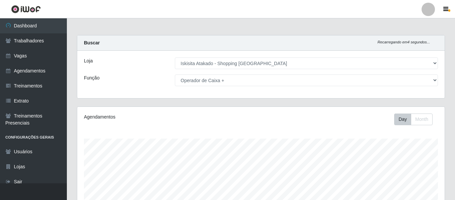
select select "424"
select select "72"
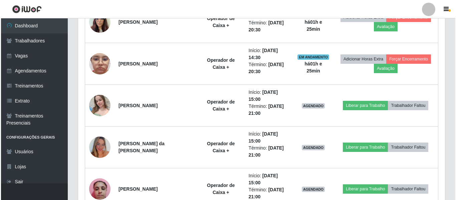
scroll to position [139, 367]
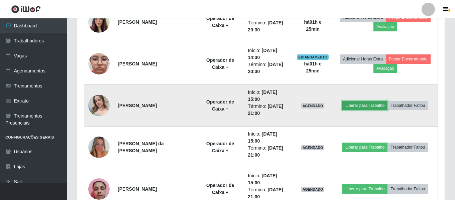
click at [360, 105] on button "Liberar para Trabalho" at bounding box center [364, 105] width 45 height 9
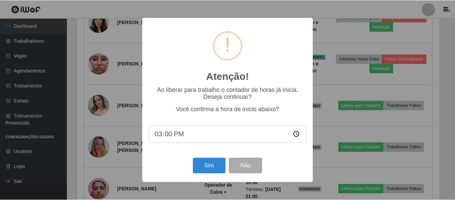
scroll to position [139, 364]
click at [210, 165] on button "Sim" at bounding box center [209, 166] width 32 height 16
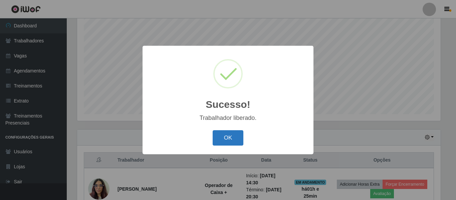
click at [241, 136] on button "OK" at bounding box center [228, 138] width 31 height 16
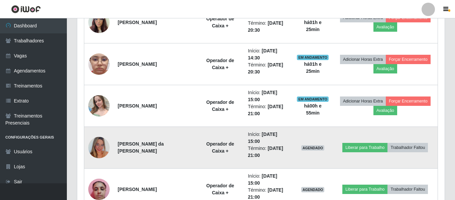
scroll to position [292, 0]
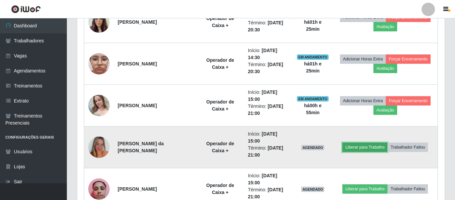
click at [358, 146] on button "Liberar para Trabalho" at bounding box center [364, 147] width 45 height 9
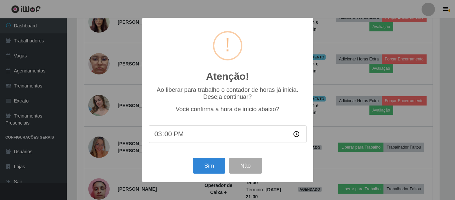
scroll to position [139, 364]
click at [215, 165] on button "Sim" at bounding box center [209, 166] width 32 height 16
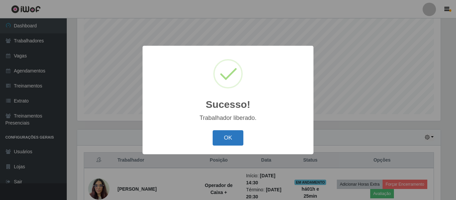
click at [233, 143] on button "OK" at bounding box center [228, 138] width 31 height 16
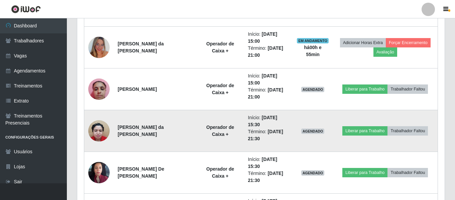
scroll to position [392, 0]
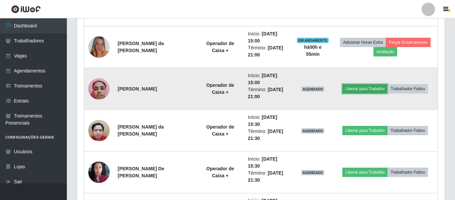
click at [361, 90] on button "Liberar para Trabalho" at bounding box center [364, 88] width 45 height 9
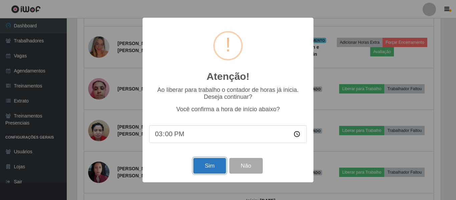
click at [214, 164] on button "Sim" at bounding box center [209, 166] width 32 height 16
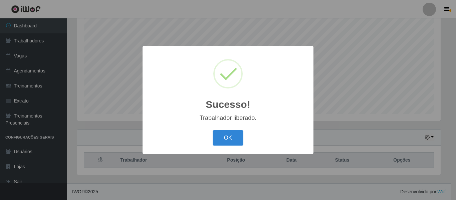
drag, startPoint x: 359, startPoint y: 133, endPoint x: 159, endPoint y: 132, distance: 200.1
click at [359, 131] on div "Sucesso! × Trabalhador liberado. OK Cancel" at bounding box center [228, 100] width 456 height 200
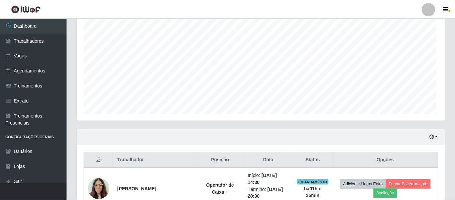
scroll to position [0, 0]
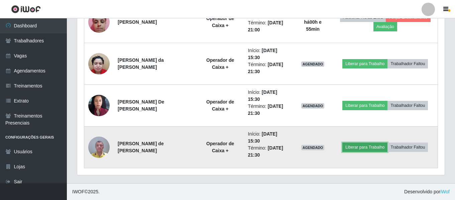
click at [359, 149] on button "Liberar para Trabalho" at bounding box center [364, 147] width 45 height 9
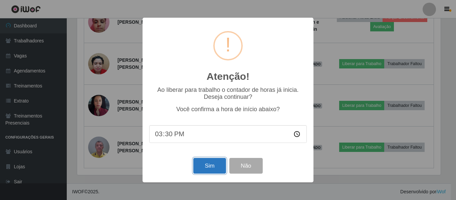
click at [218, 168] on button "Sim" at bounding box center [209, 166] width 32 height 16
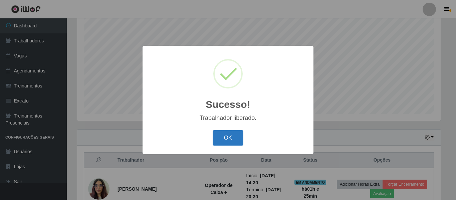
click at [231, 135] on button "OK" at bounding box center [228, 138] width 31 height 16
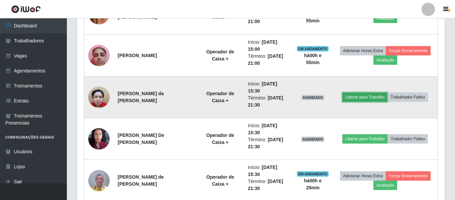
click at [367, 97] on button "Liberar para Trabalho" at bounding box center [364, 97] width 45 height 9
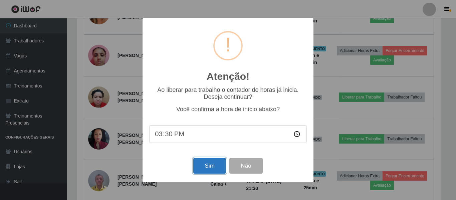
click at [198, 163] on button "Sim" at bounding box center [209, 166] width 32 height 16
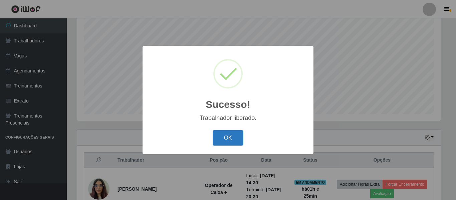
click at [233, 141] on button "OK" at bounding box center [228, 138] width 31 height 16
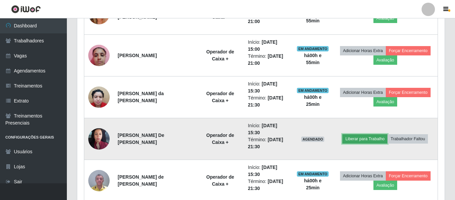
click at [354, 137] on button "Liberar para Trabalho" at bounding box center [364, 138] width 45 height 9
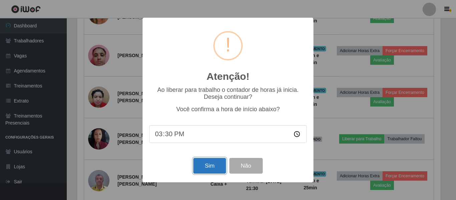
click at [219, 168] on button "Sim" at bounding box center [209, 166] width 32 height 16
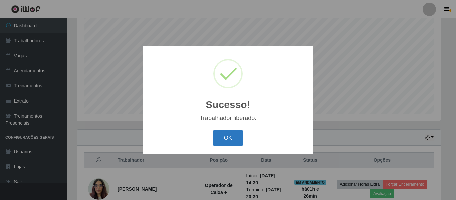
click at [230, 133] on button "OK" at bounding box center [228, 138] width 31 height 16
